Goal: Transaction & Acquisition: Download file/media

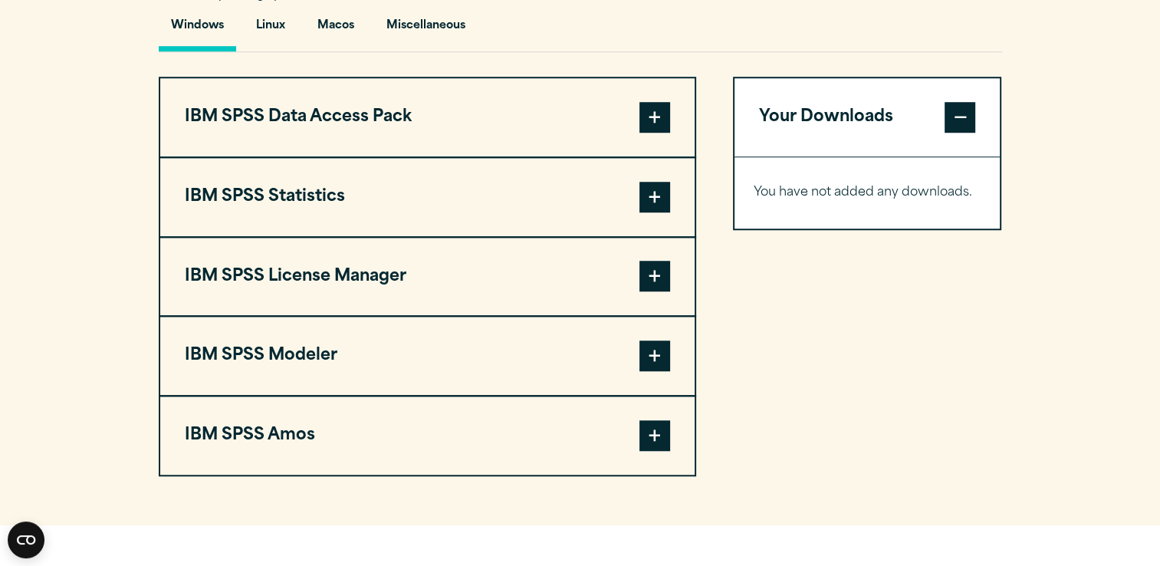
scroll to position [1167, 0]
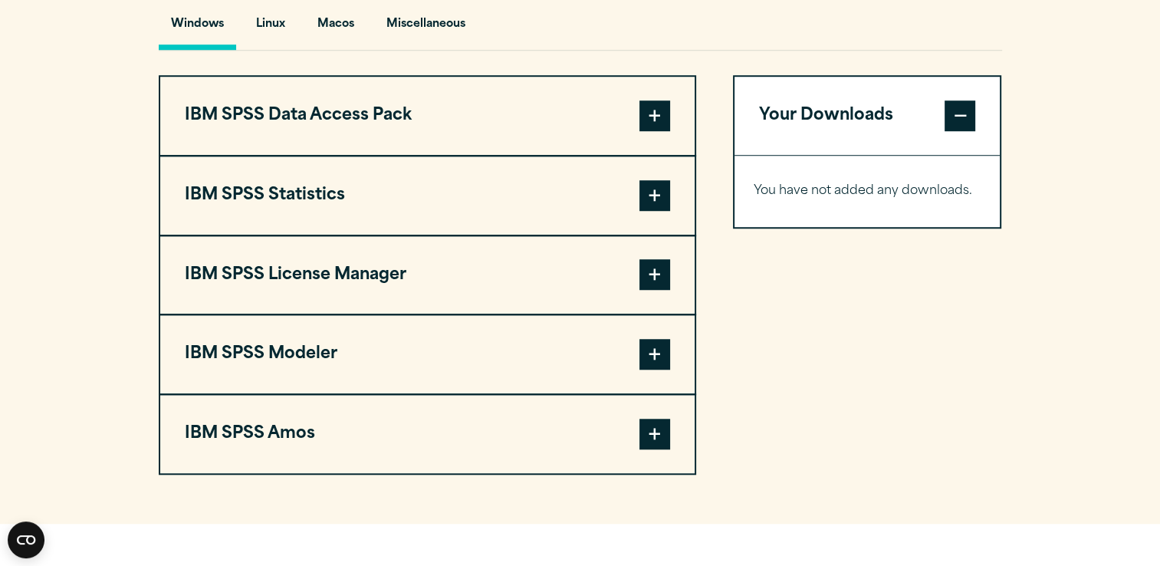
click at [656, 187] on span at bounding box center [654, 195] width 31 height 31
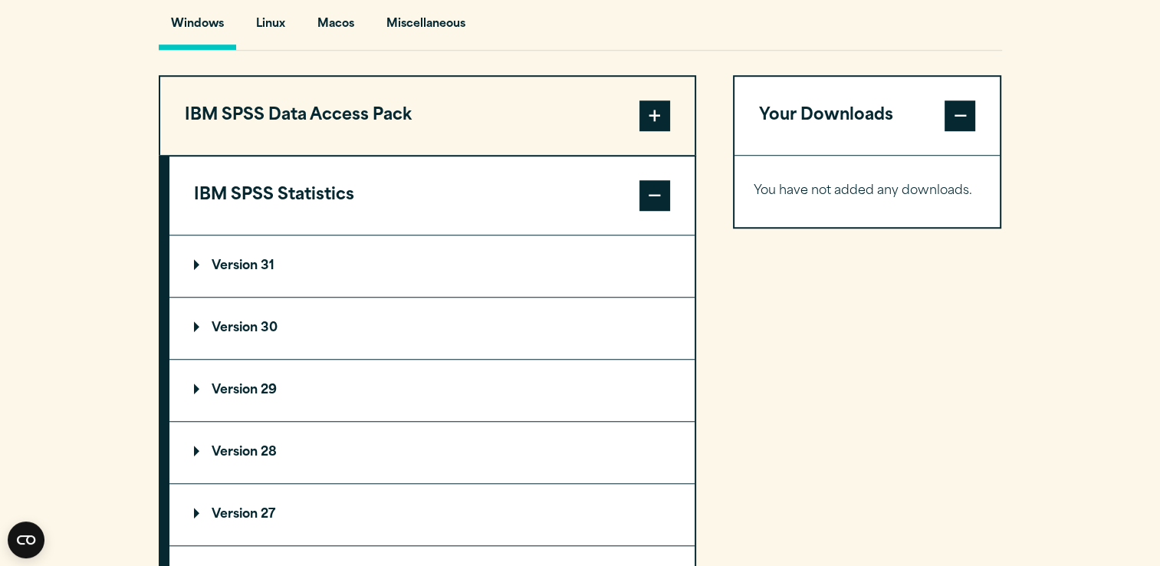
click at [247, 268] on p "Version 31" at bounding box center [234, 266] width 80 height 12
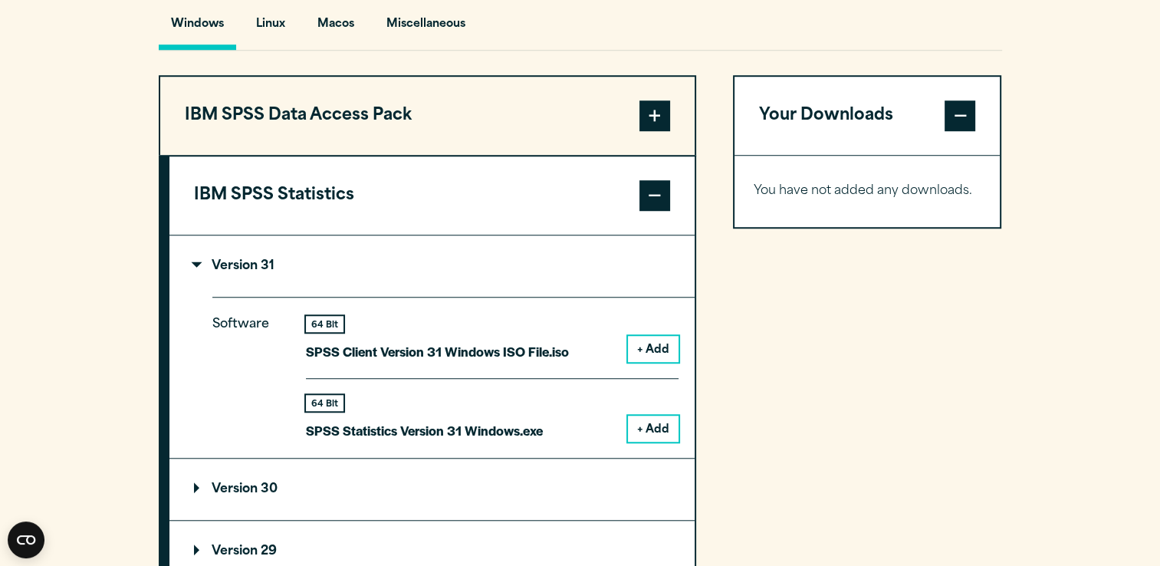
click at [657, 424] on button "+ Add" at bounding box center [653, 428] width 51 height 26
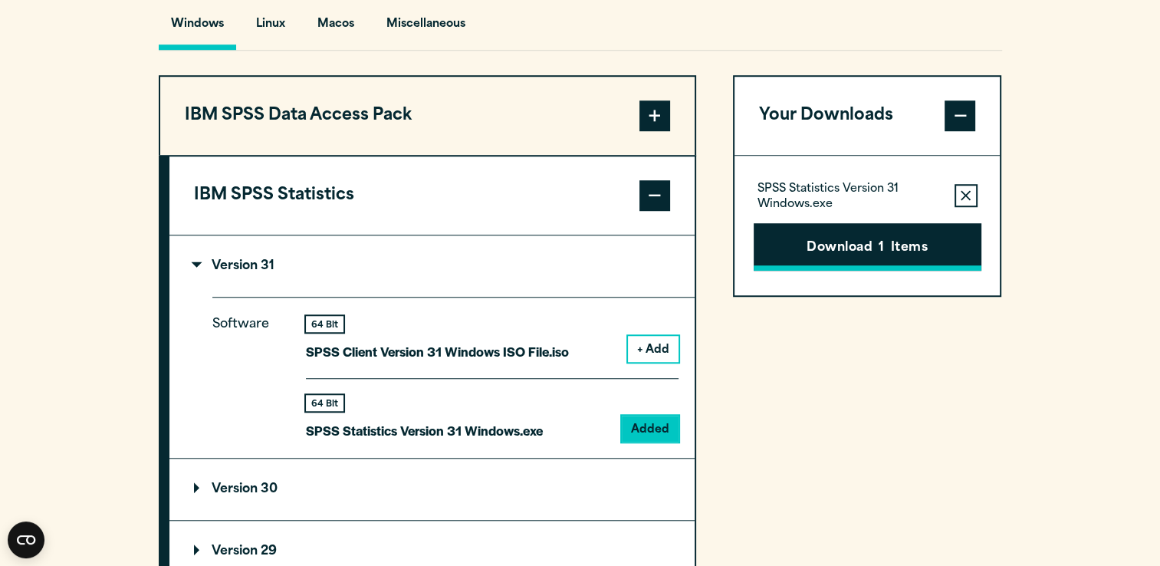
click at [914, 251] on button "Download 1 Items" at bounding box center [868, 247] width 228 height 48
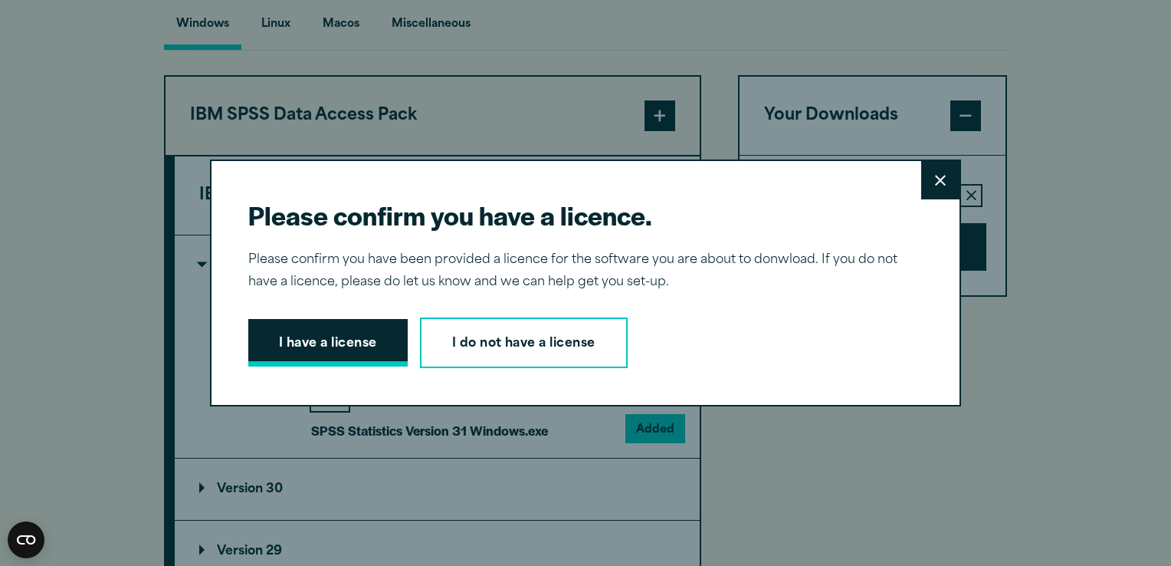
click at [343, 325] on button "I have a license" at bounding box center [327, 343] width 159 height 48
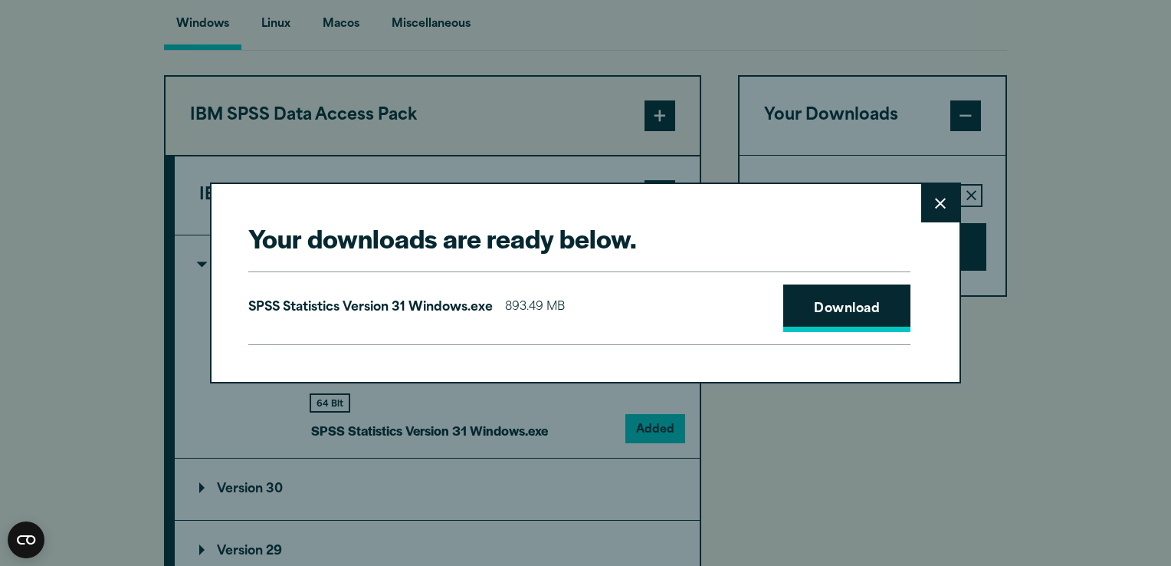
click at [853, 318] on link "Download" at bounding box center [846, 308] width 127 height 48
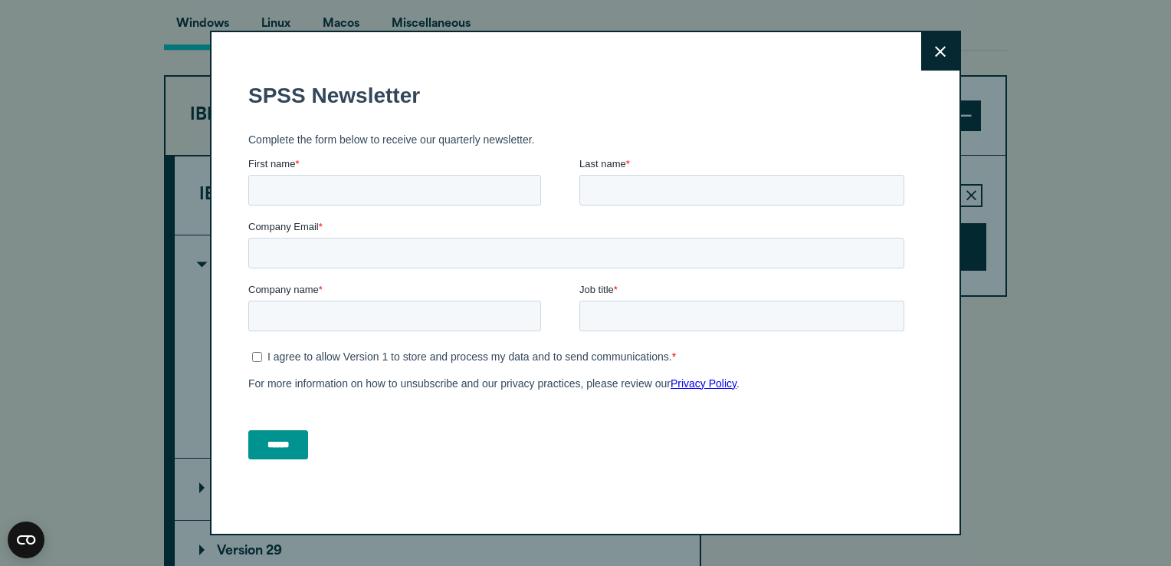
click at [718, 481] on div "Close" at bounding box center [585, 283] width 751 height 504
click at [935, 48] on icon at bounding box center [940, 51] width 11 height 11
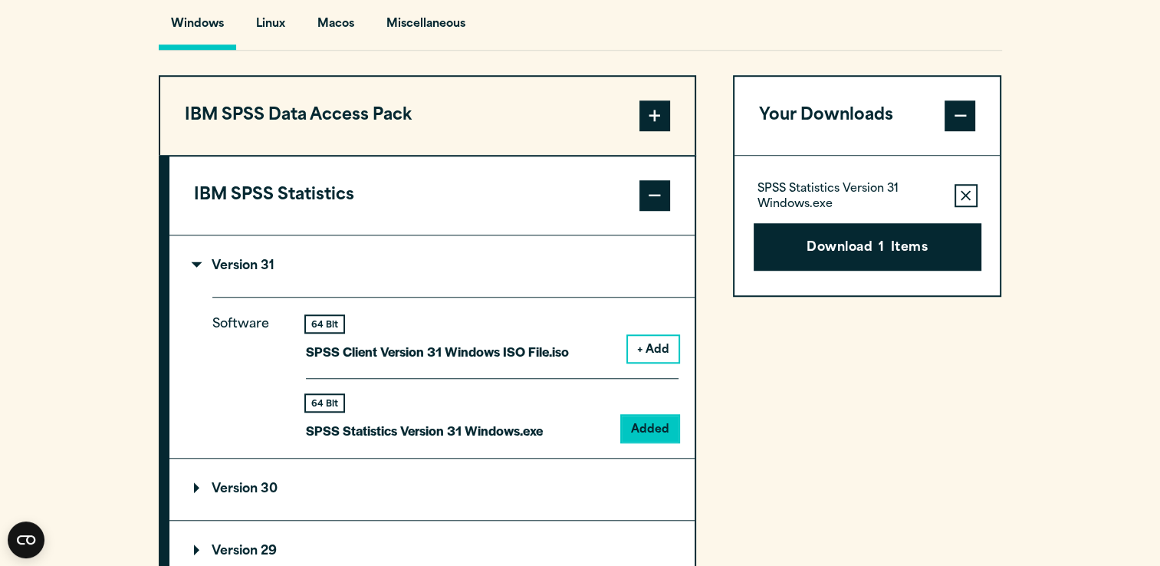
click at [652, 396] on div "64 Bit SPSS Statistics Version 31 Windows.exe Added" at bounding box center [492, 410] width 373 height 64
click at [742, 400] on div "Your Downloads SPSS Statistics Version 31 Windows.exe Remove this item from you…" at bounding box center [867, 542] width 269 height 934
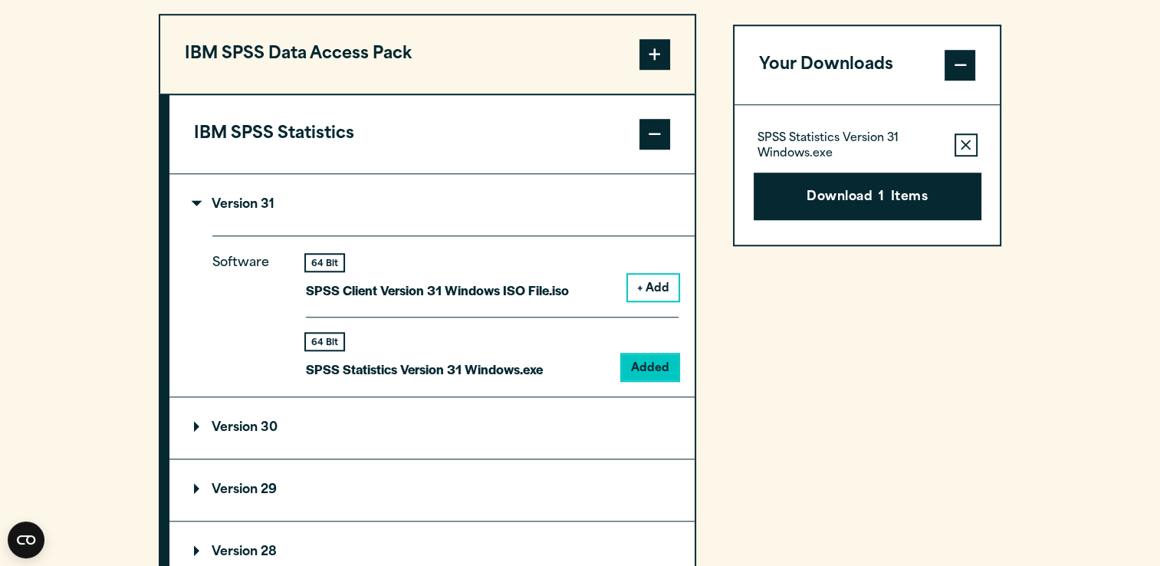
click at [271, 491] on p "Version 29" at bounding box center [235, 490] width 83 height 12
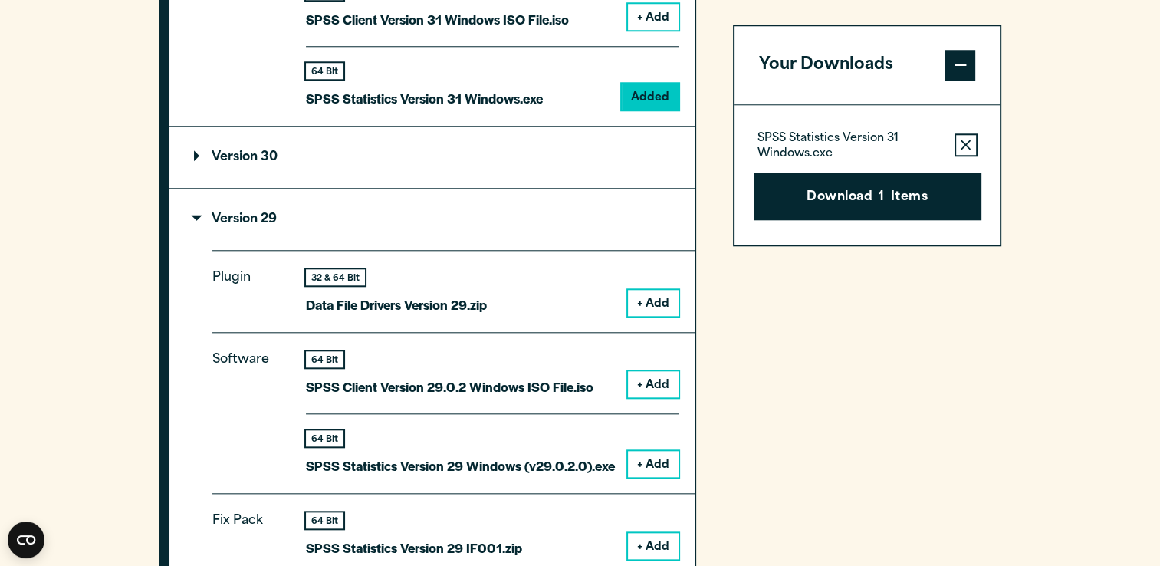
scroll to position [1513, 0]
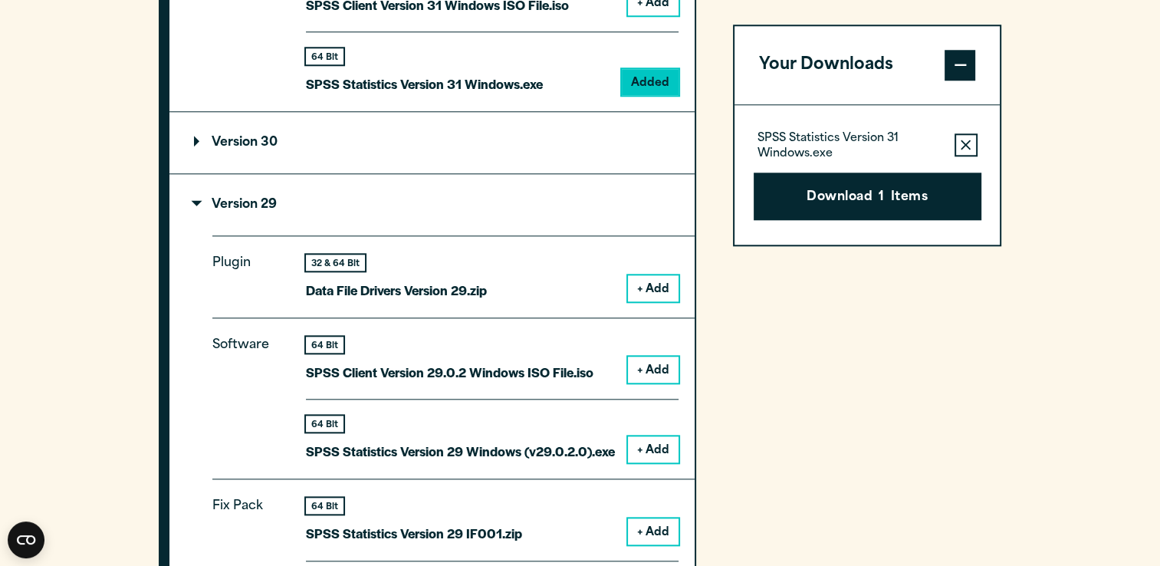
click at [656, 448] on button "+ Add" at bounding box center [653, 449] width 51 height 26
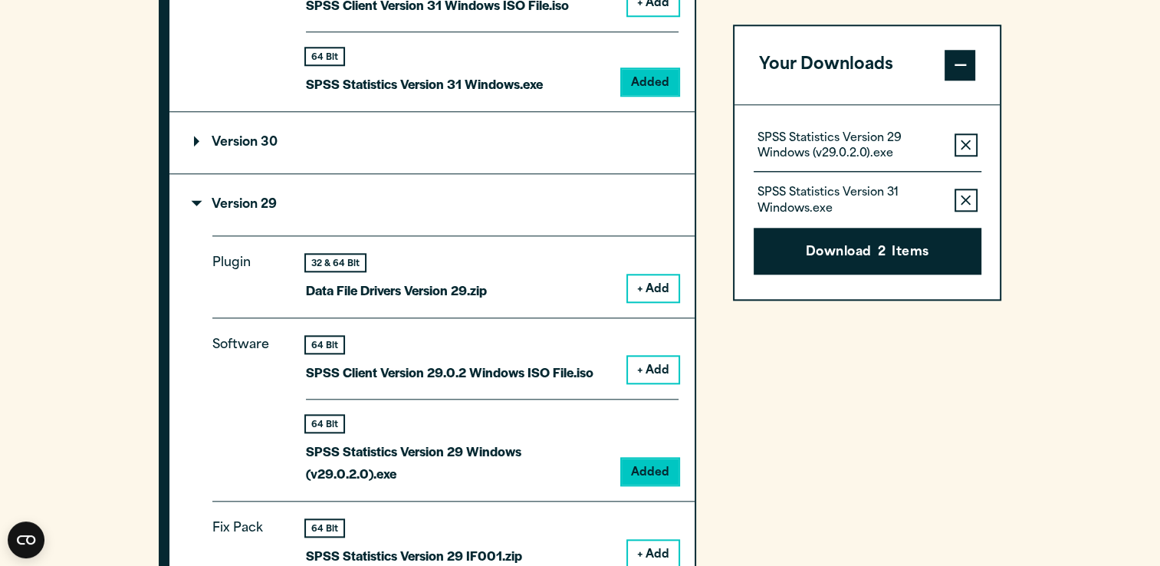
click at [971, 201] on button "Remove this item from your software download list" at bounding box center [965, 200] width 23 height 23
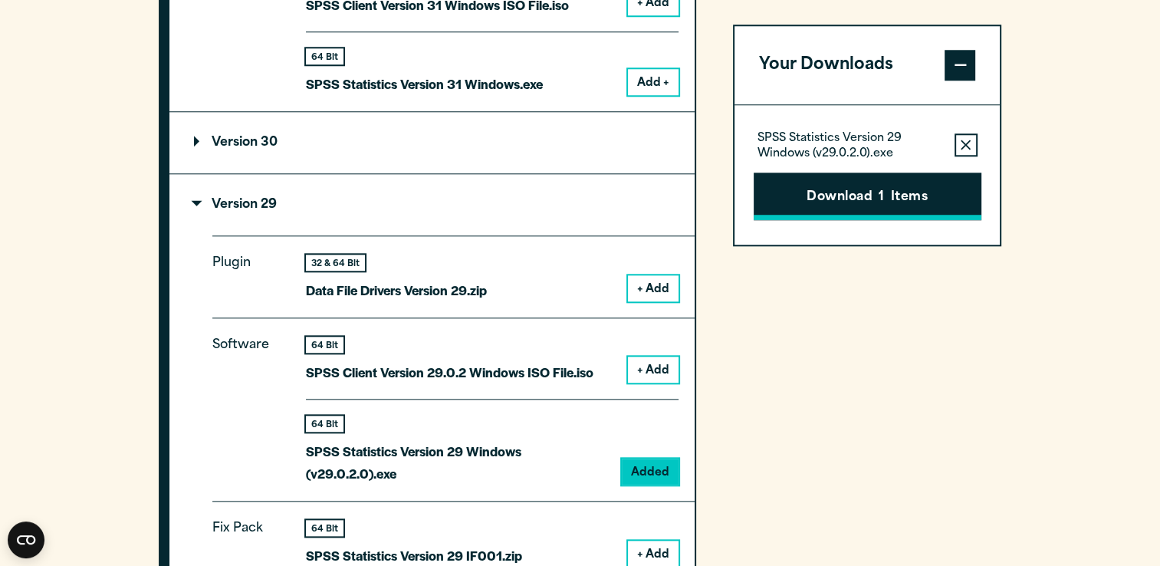
click at [915, 205] on button "Download 1 Items" at bounding box center [868, 196] width 228 height 48
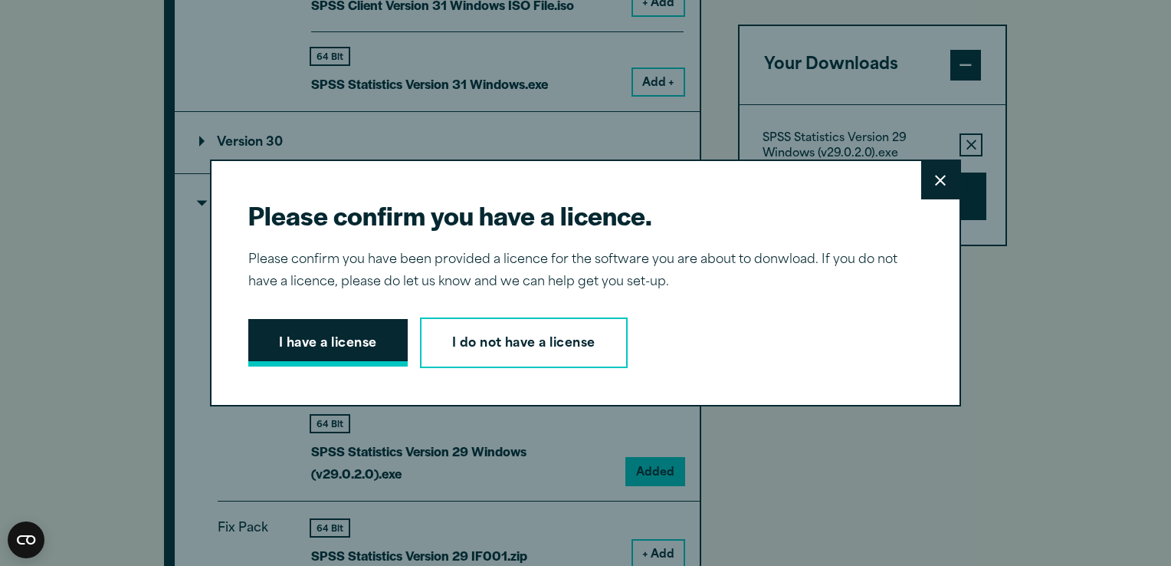
click at [319, 342] on button "I have a license" at bounding box center [327, 343] width 159 height 48
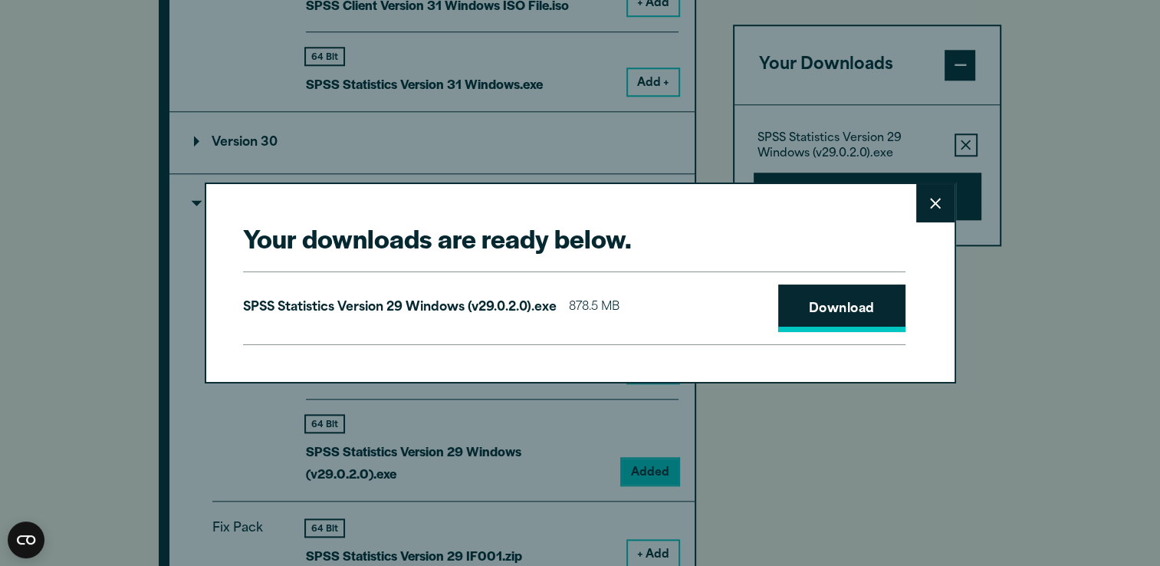
click at [880, 307] on link "Download" at bounding box center [841, 308] width 127 height 48
click at [1019, 251] on div "Your downloads are ready below. Close SPSS Statistics Version 29 Windows (v29.0…" at bounding box center [580, 283] width 1160 height 566
